Goal: Task Accomplishment & Management: Manage account settings

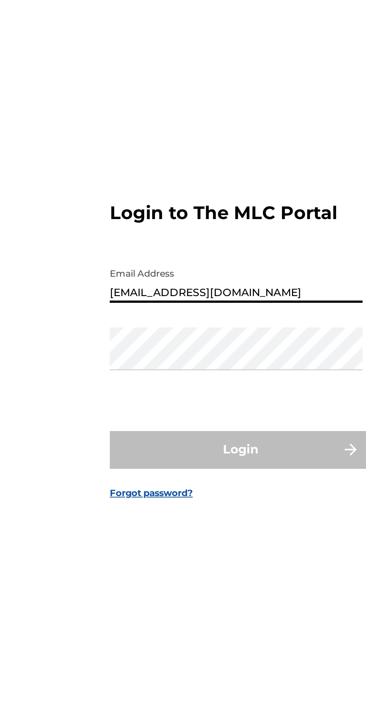
type input "[EMAIL_ADDRESS][DOMAIN_NAME]"
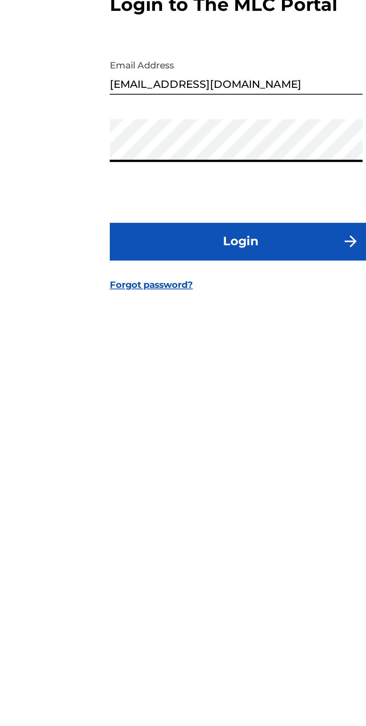
click at [220, 435] on button "Login" at bounding box center [183, 425] width 131 height 19
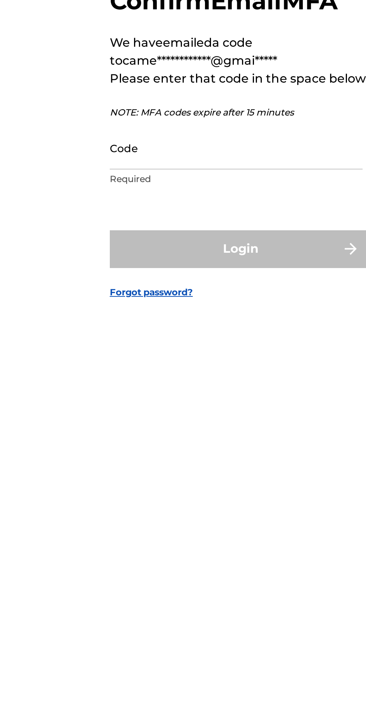
scroll to position [4, 0]
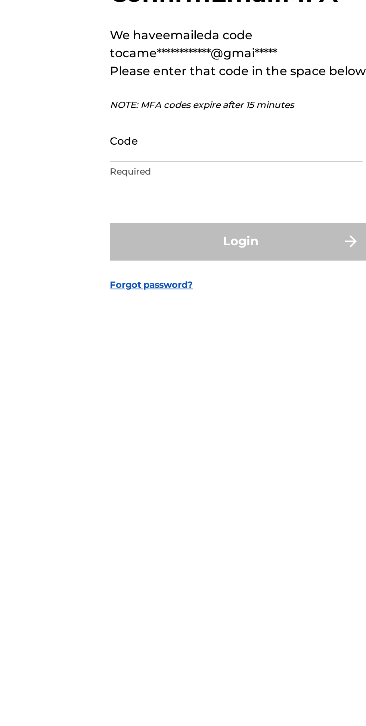
click at [187, 386] on input "Code" at bounding box center [181, 375] width 126 height 21
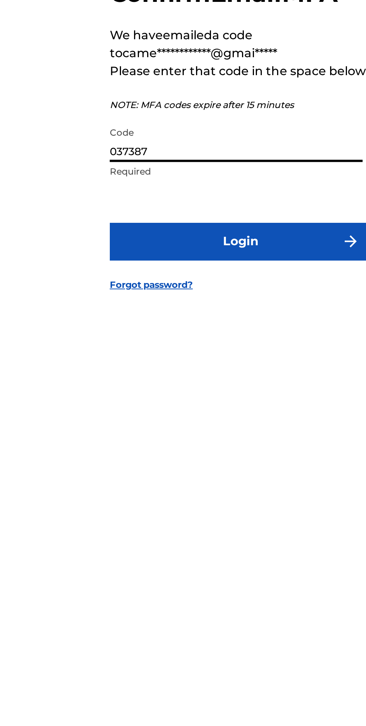
type input "037387"
click at [225, 435] on button "Login" at bounding box center [183, 425] width 131 height 19
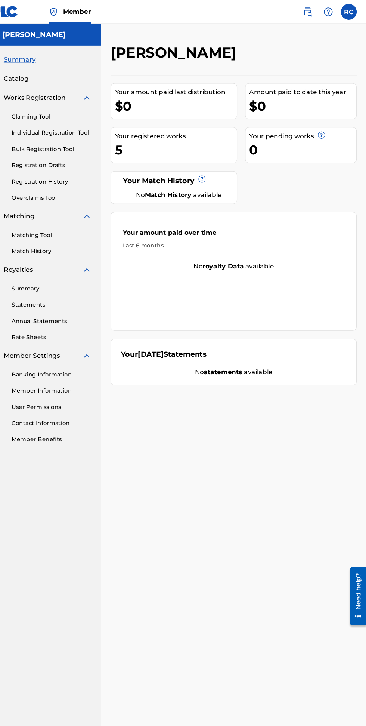
click at [205, 146] on div "5" at bounding box center [186, 141] width 115 height 17
click at [155, 138] on div "5" at bounding box center [186, 141] width 115 height 17
